Goal: Information Seeking & Learning: Learn about a topic

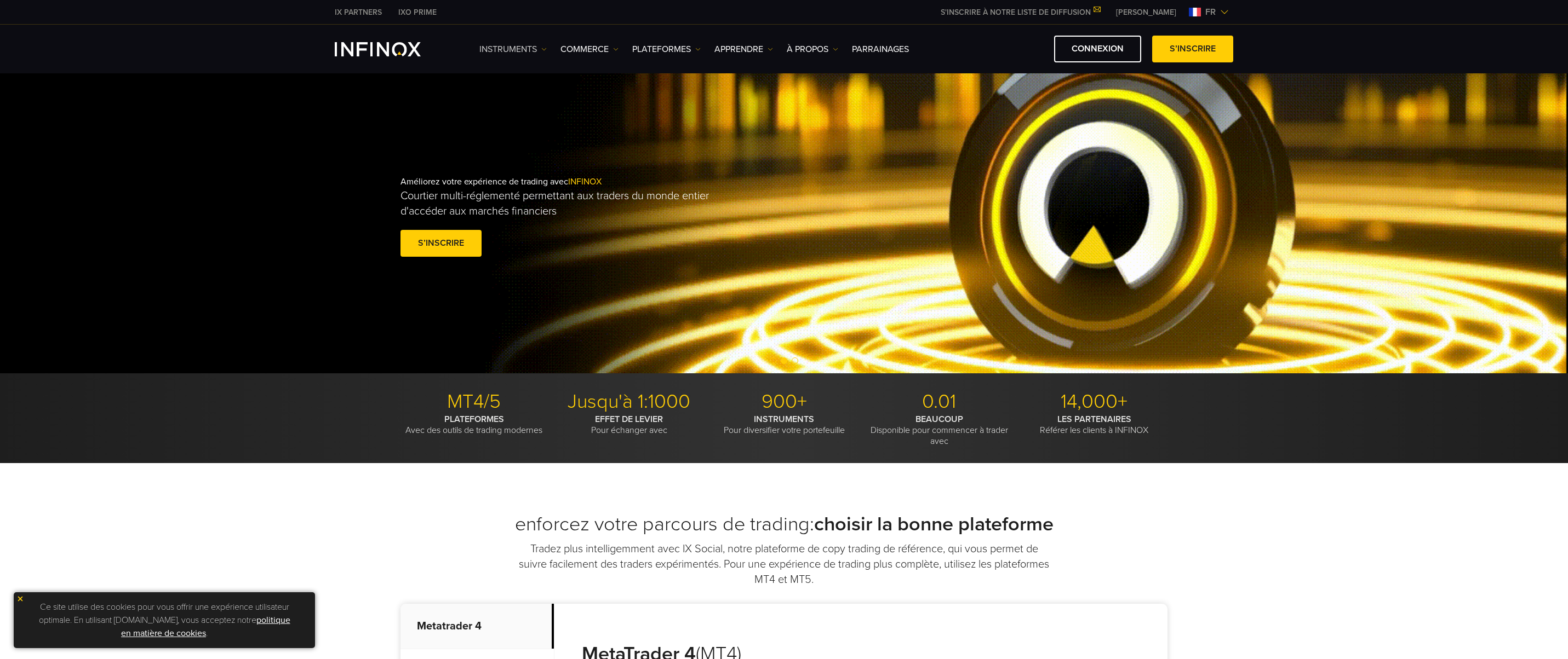
click at [533, 51] on link "INSTRUMENTS" at bounding box center [513, 49] width 68 height 13
click at [818, 53] on link "À PROPOS" at bounding box center [812, 49] width 51 height 13
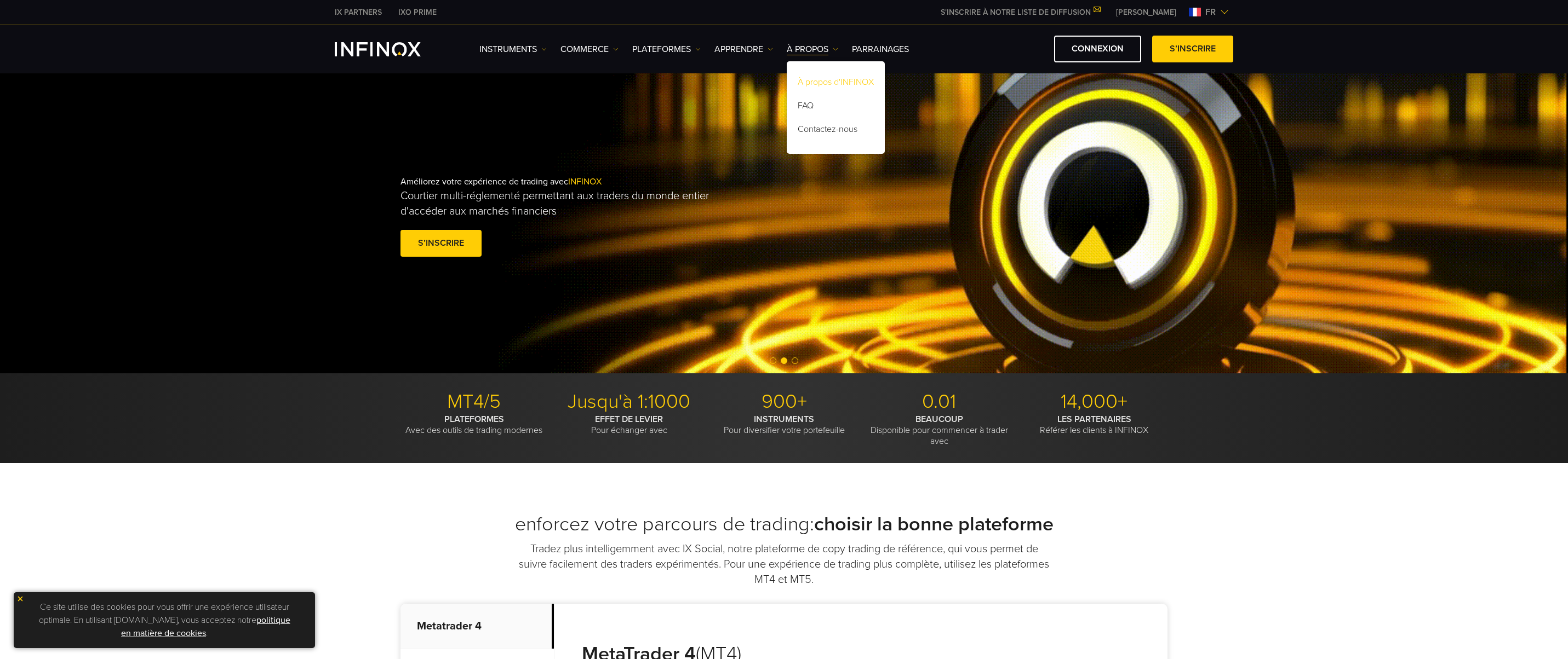
click at [865, 78] on link "À propos d'INFINOX" at bounding box center [836, 84] width 98 height 23
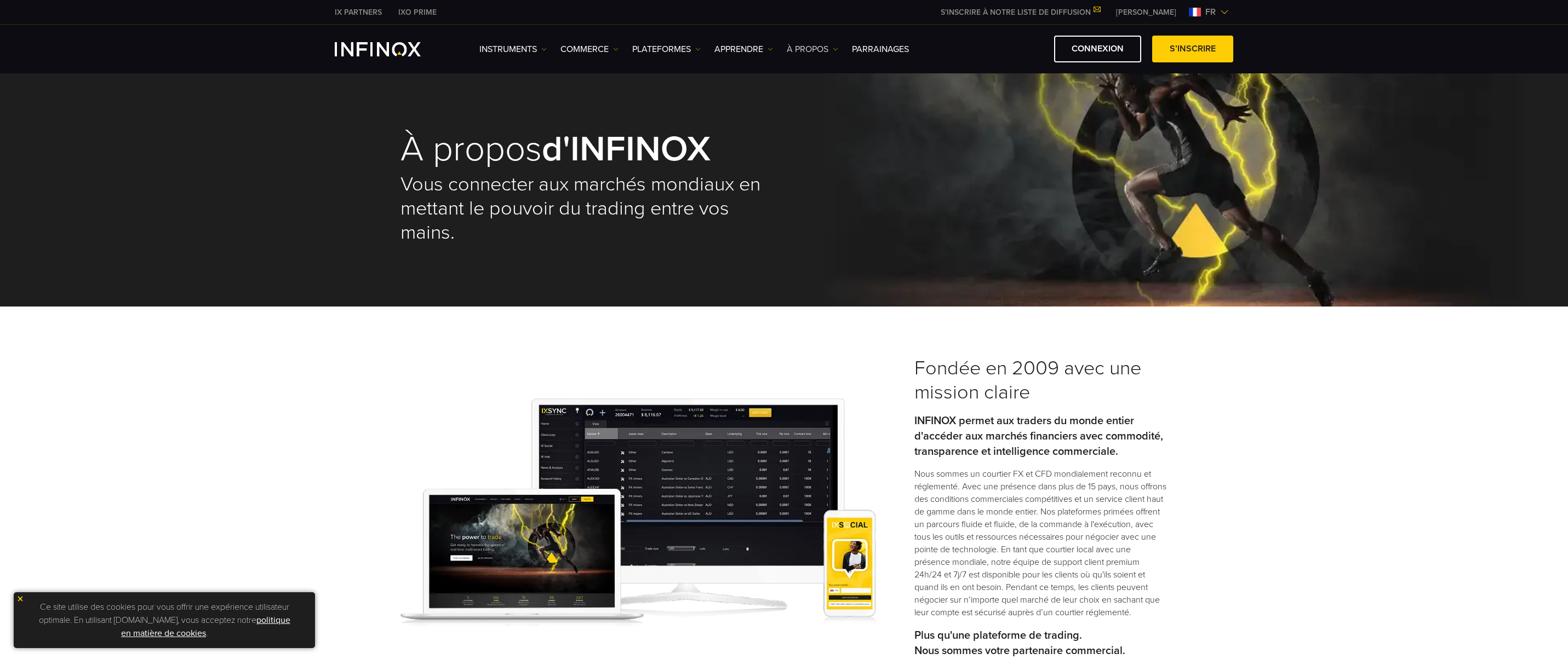
click at [803, 51] on link "À PROPOS" at bounding box center [812, 49] width 51 height 13
click at [803, 78] on link "À propos d'INFINOX" at bounding box center [836, 84] width 98 height 23
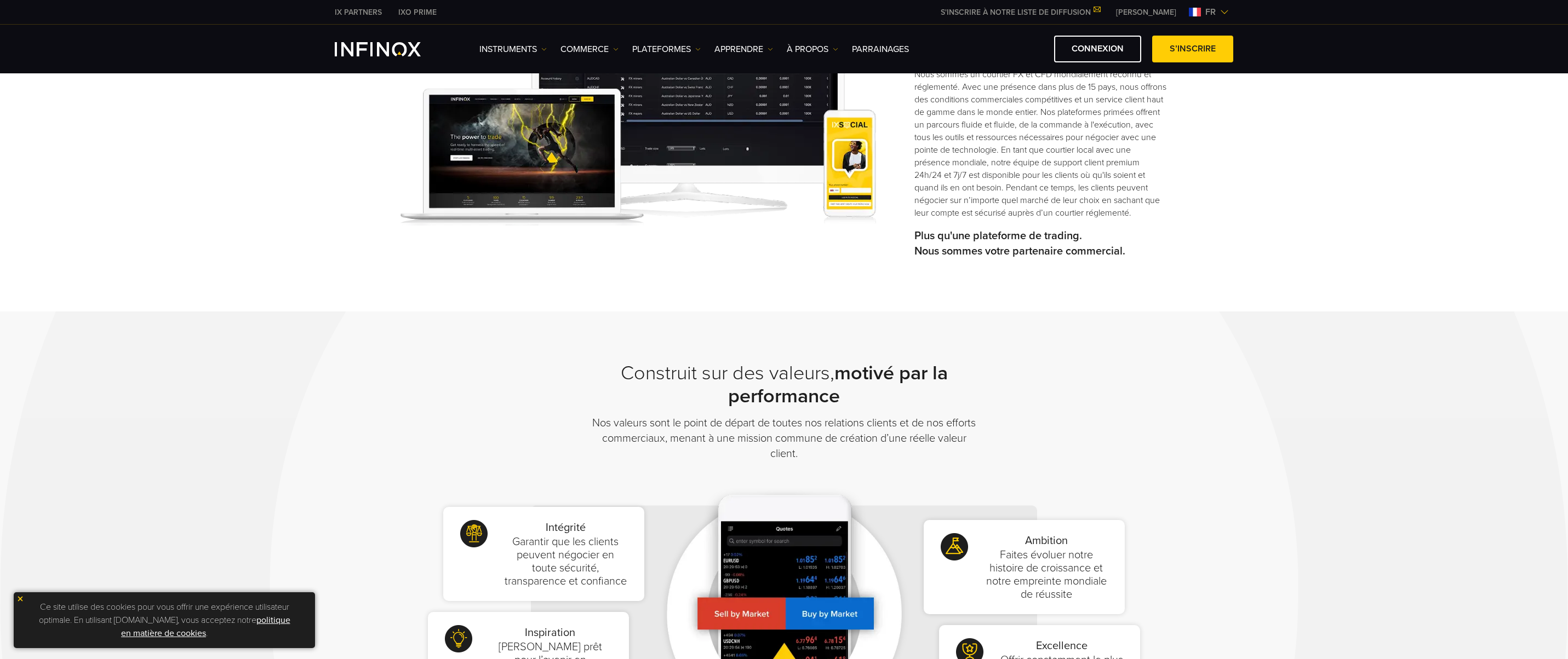
scroll to position [498, 0]
